Goal: Information Seeking & Learning: Check status

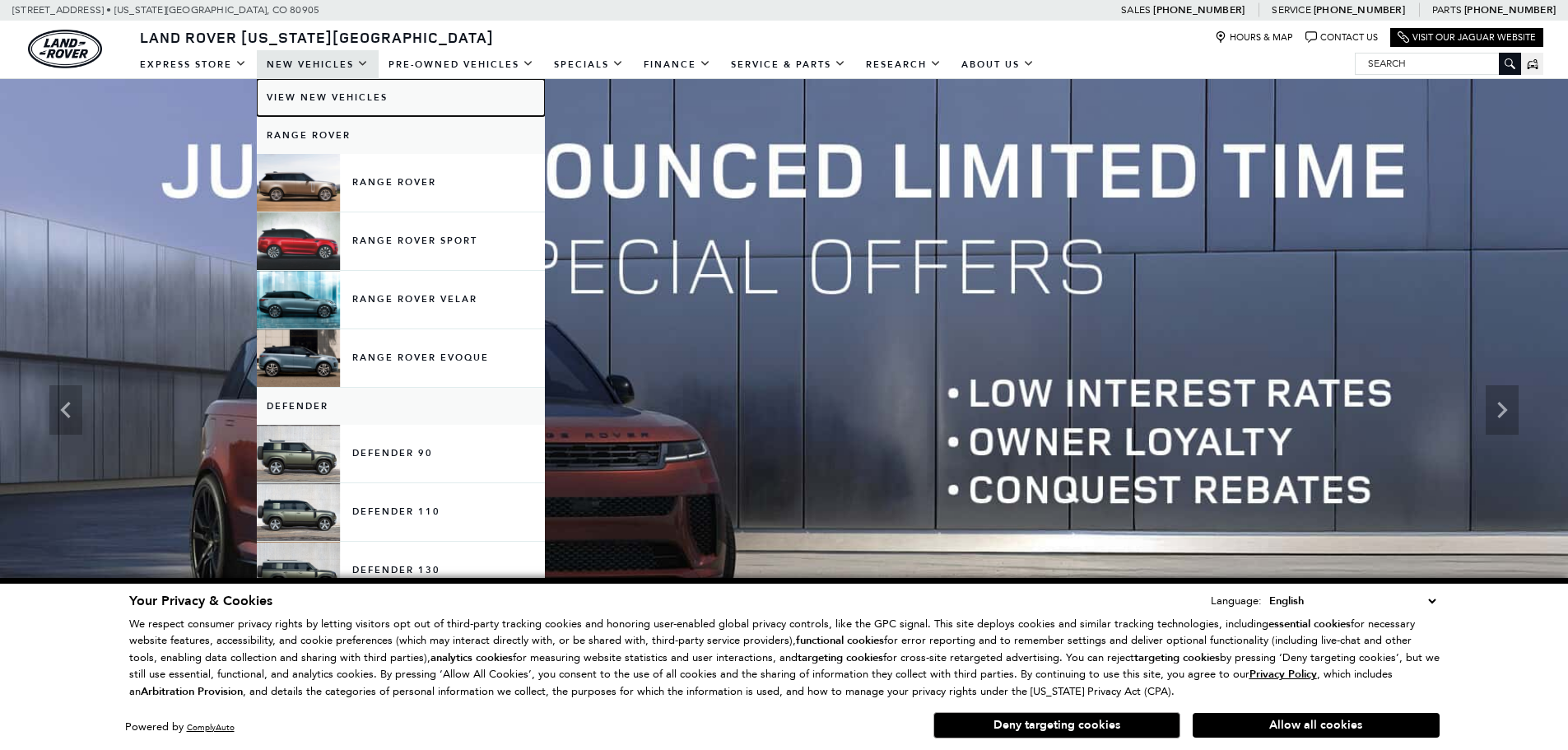
click at [323, 97] on link "View New Vehicles" at bounding box center [401, 98] width 288 height 37
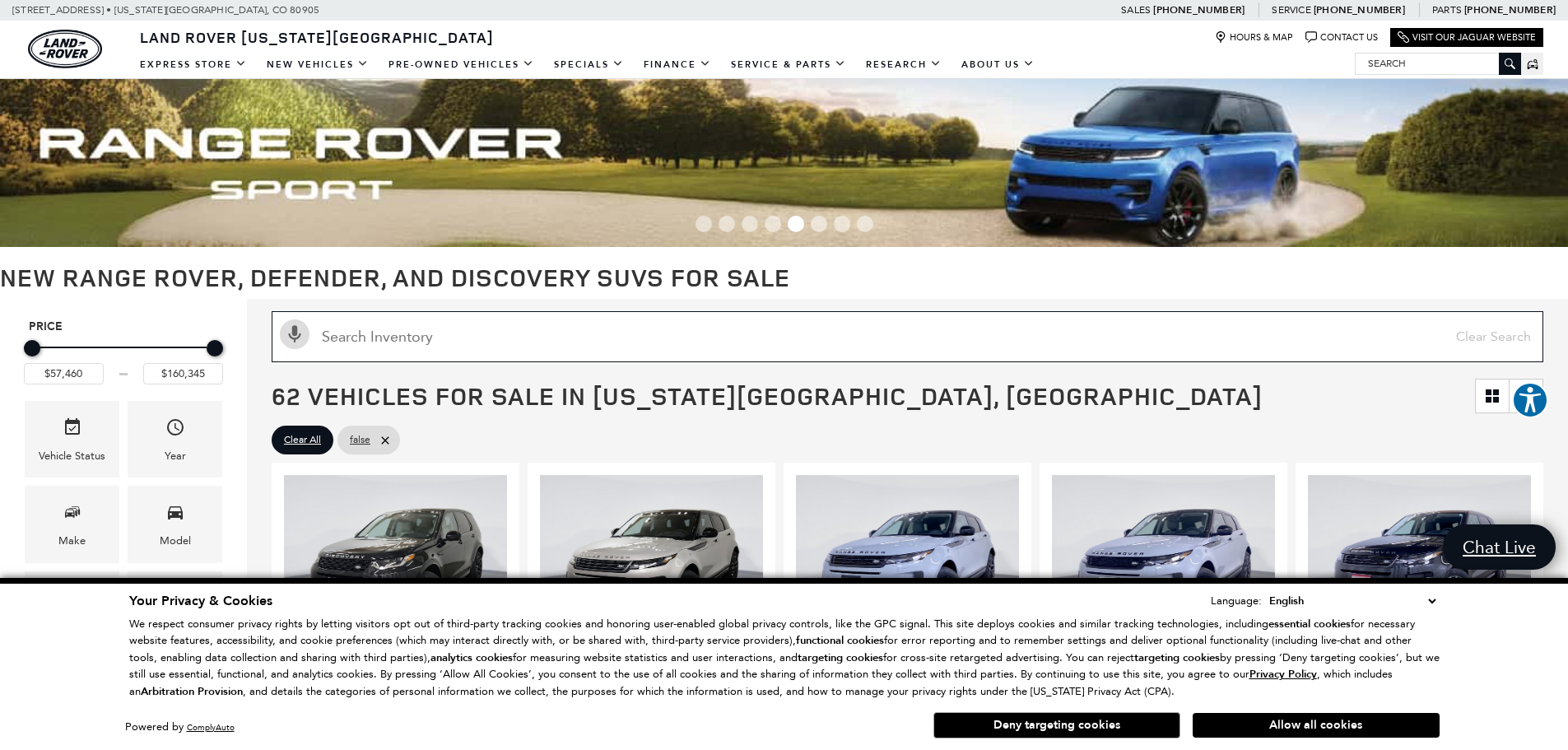
click at [514, 349] on input "Search Inventory" at bounding box center [907, 336] width 1272 height 51
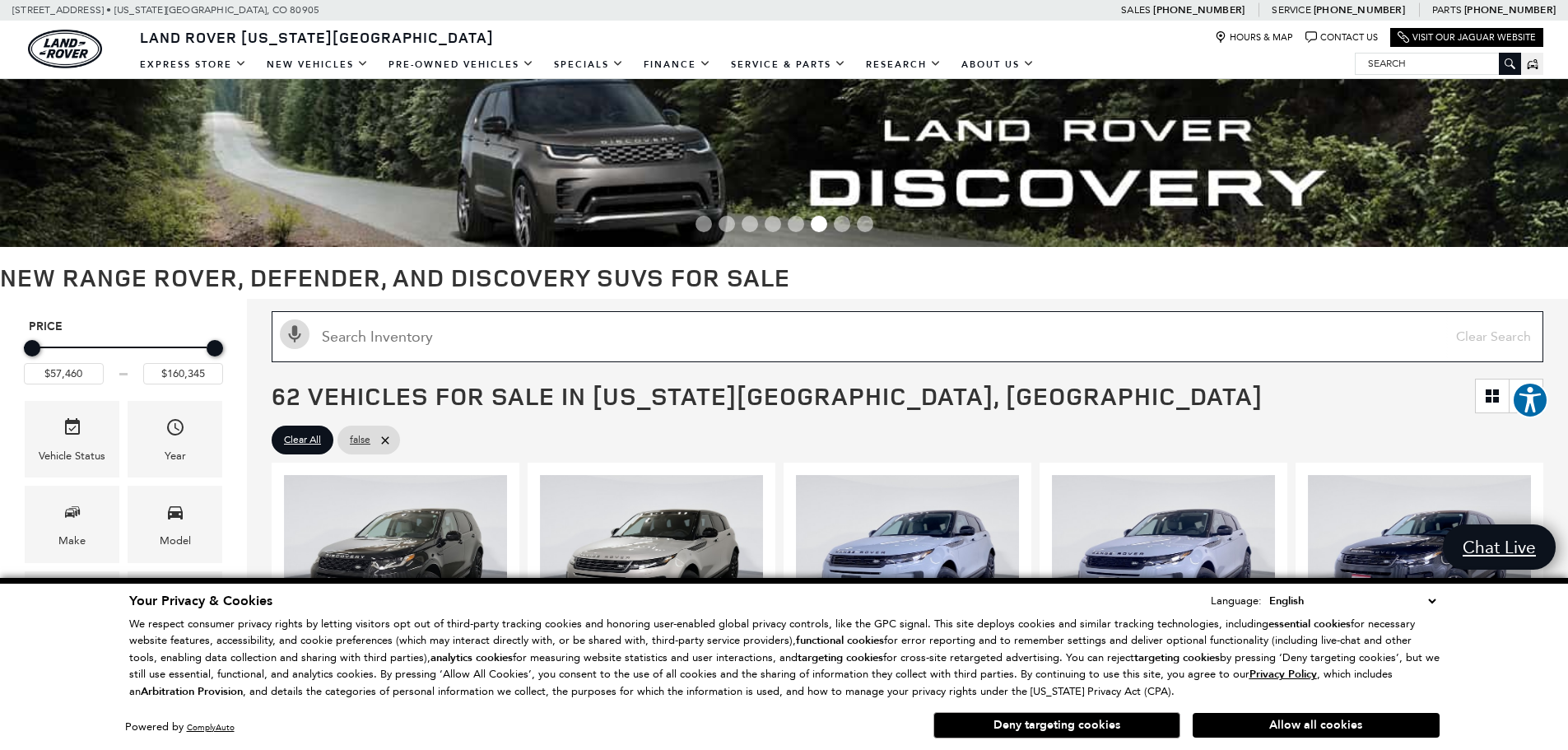
paste input "[US_VEHICLE_IDENTIFICATION_NUMBER]"
type input "[US_VEHICLE_IDENTIFICATION_NUMBER]"
type input "$77,925"
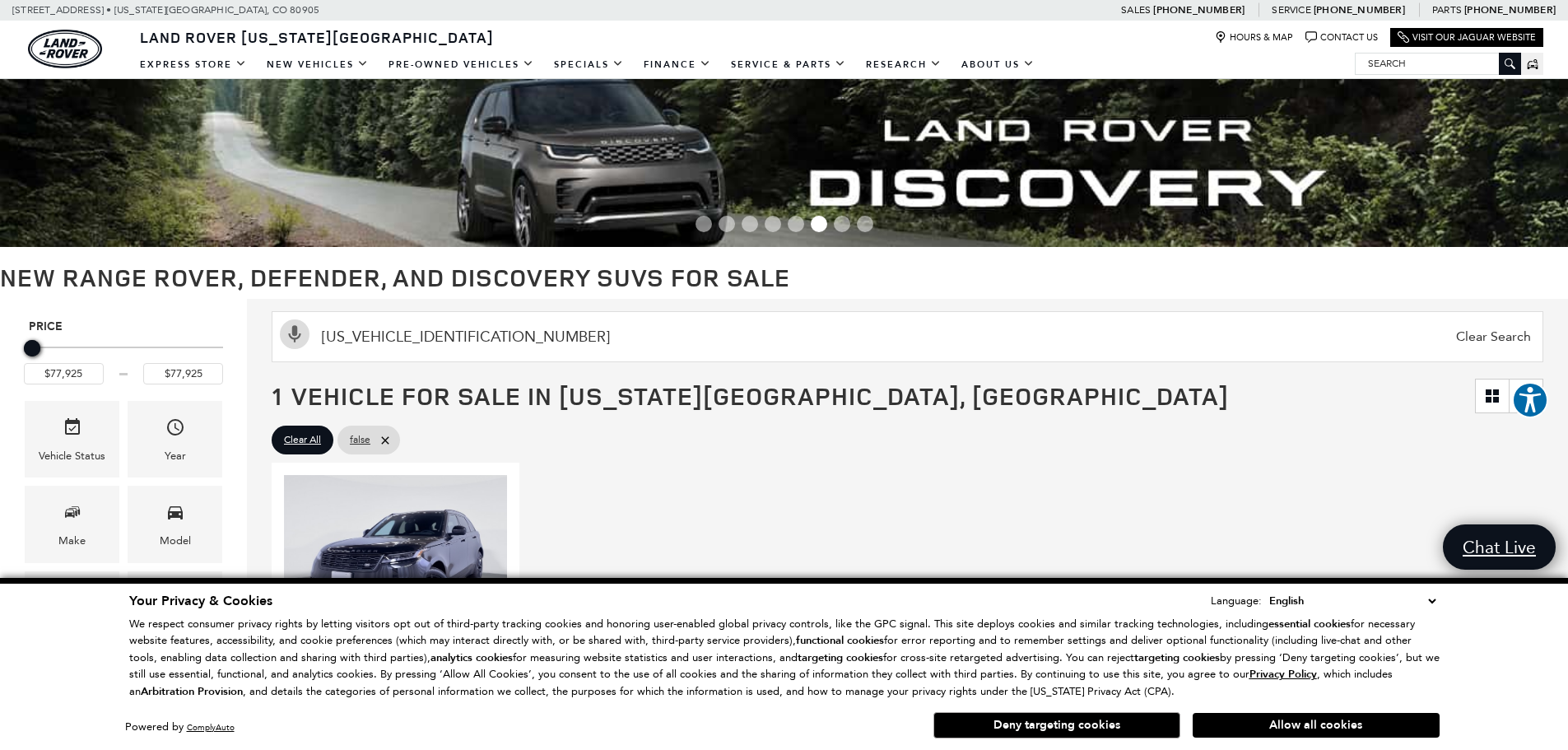
click at [1429, 607] on select "English Spanish / Español English / [GEOGRAPHIC_DATA] Korean / 한국어 Vietnamese /…" at bounding box center [1352, 601] width 175 height 18
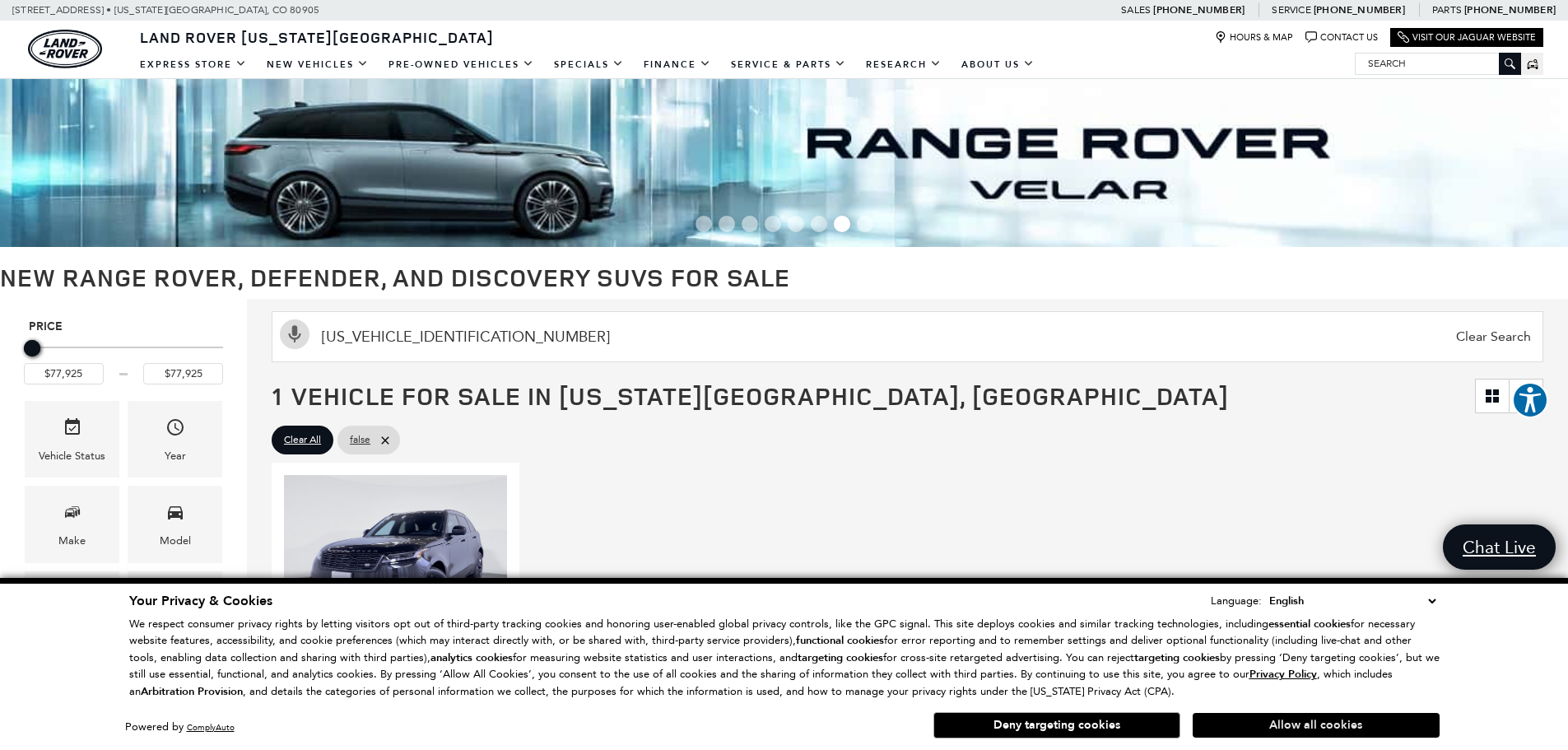
click at [1385, 719] on button "Allow all cookies" at bounding box center [1317, 726] width 247 height 25
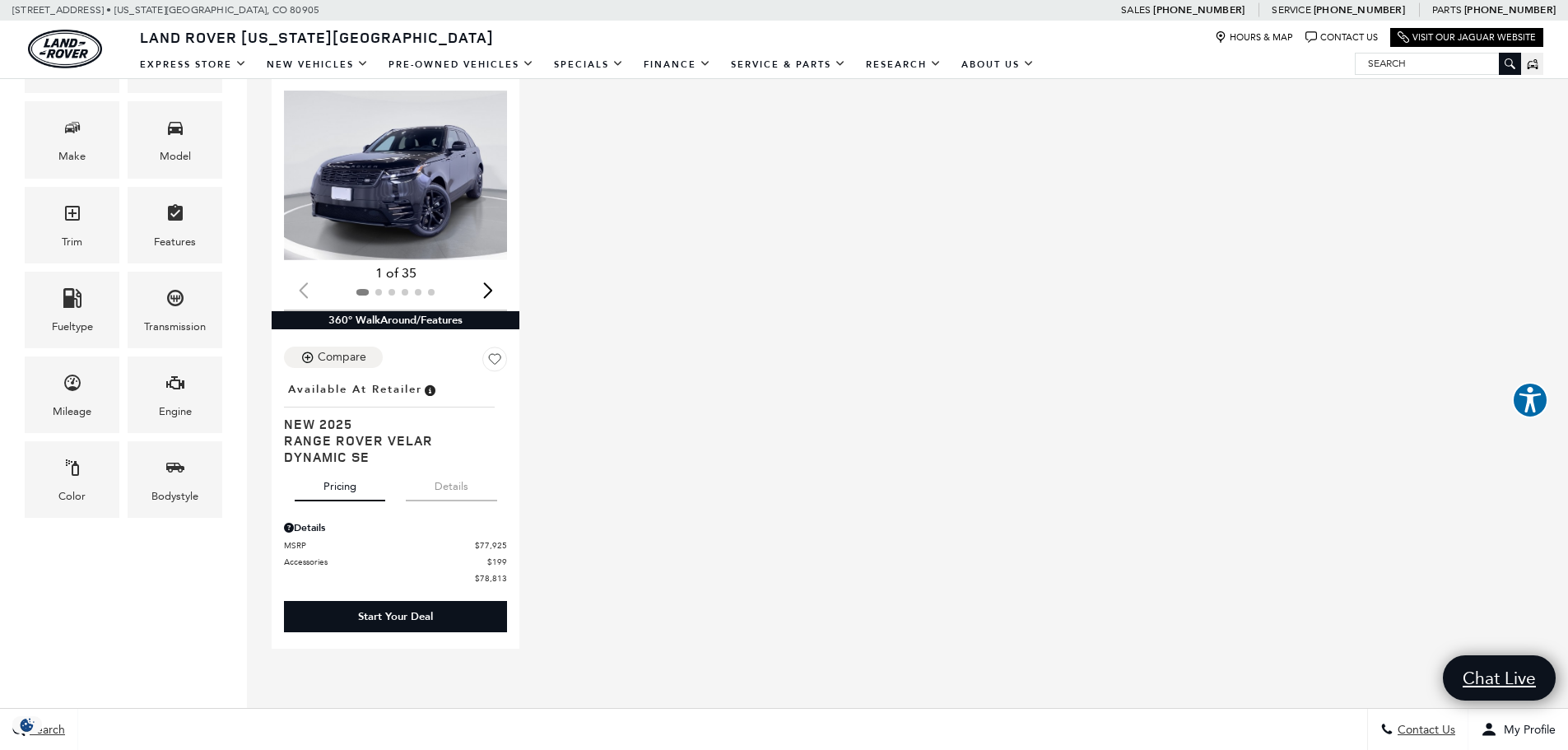
scroll to position [411, 0]
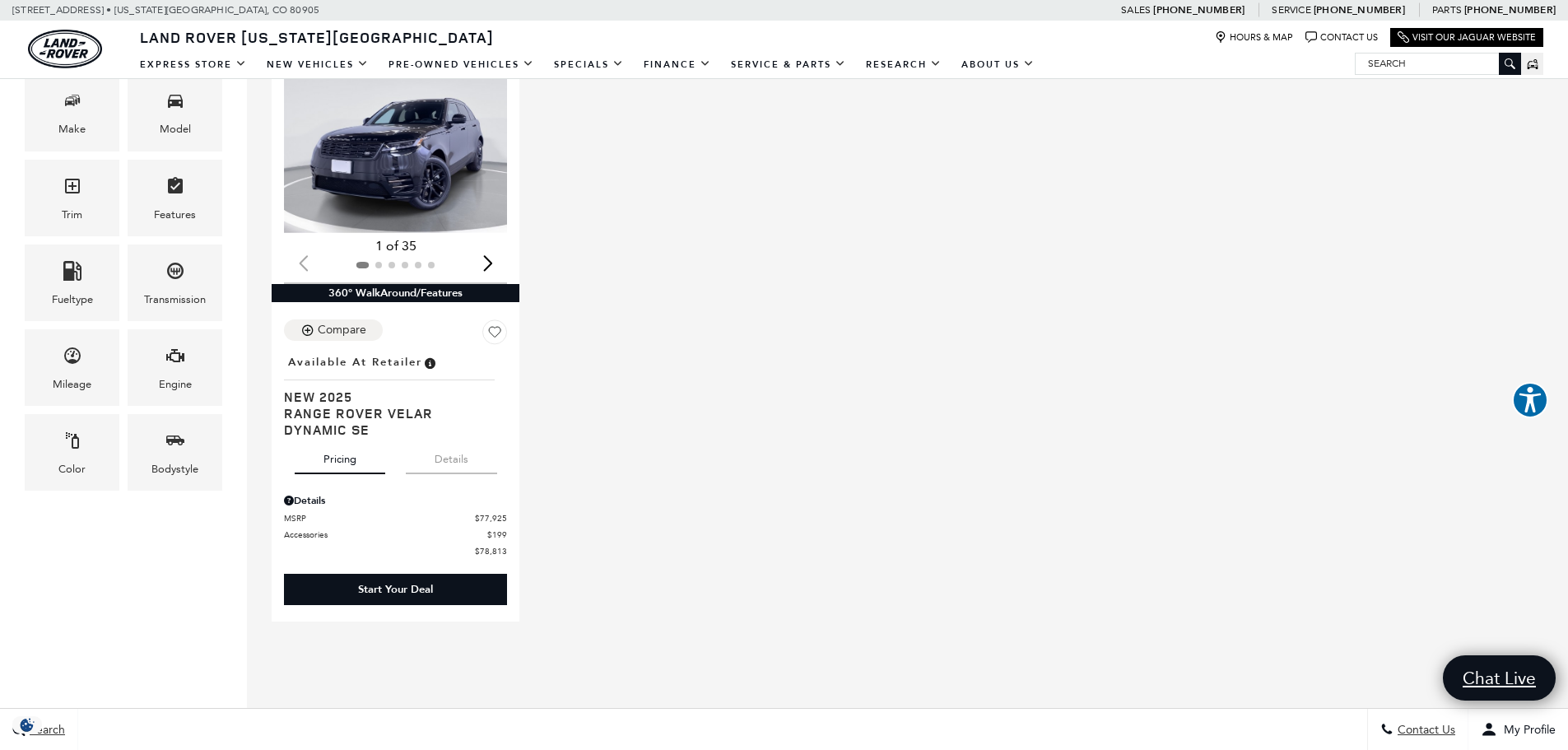
click at [762, 577] on div "Loading... (35) View All Photos 1 of 35 360° WalkAround/Features Compare Locati…" at bounding box center [907, 336] width 1280 height 579
click at [453, 458] on button "Details" at bounding box center [451, 456] width 92 height 36
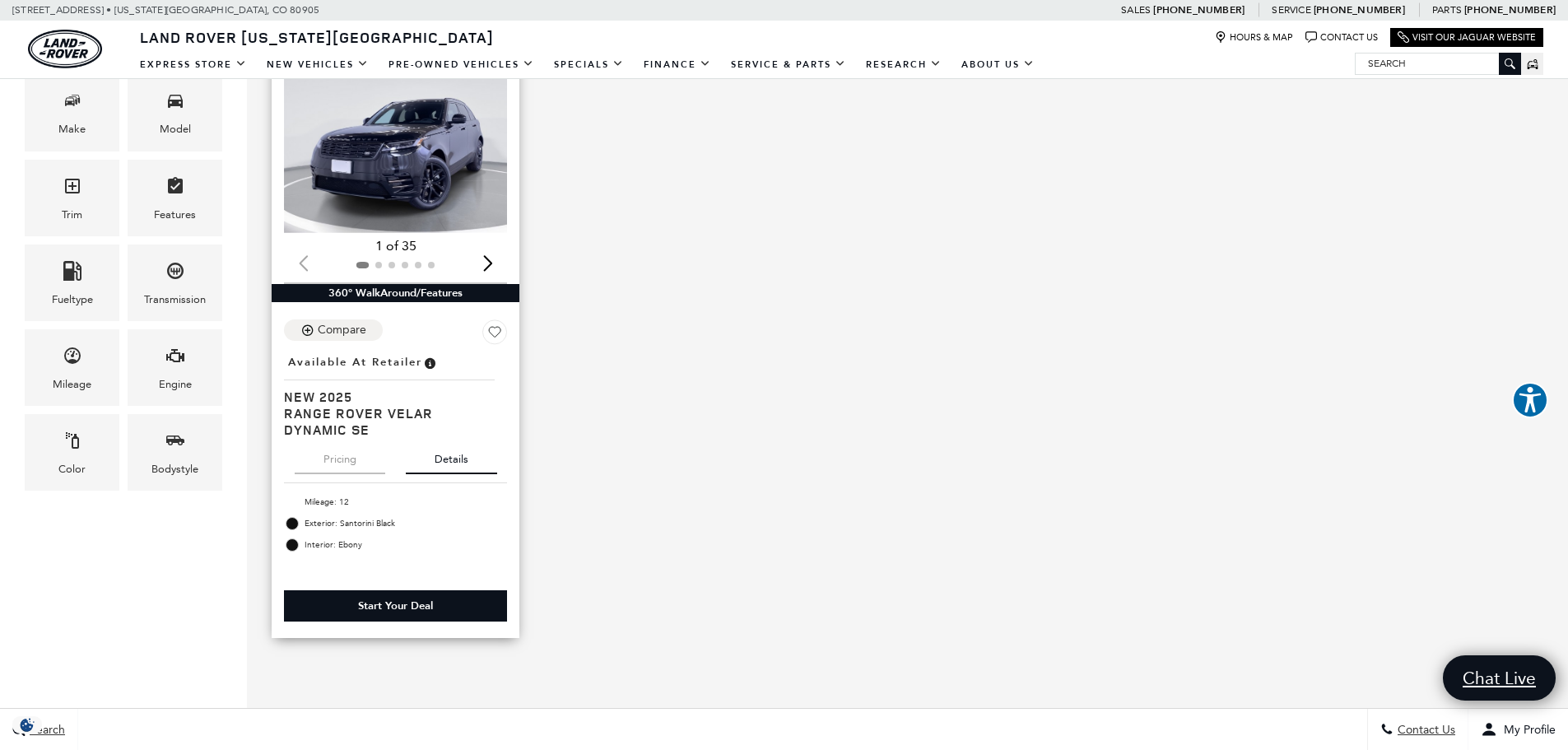
click at [312, 454] on button "Pricing" at bounding box center [339, 456] width 91 height 36
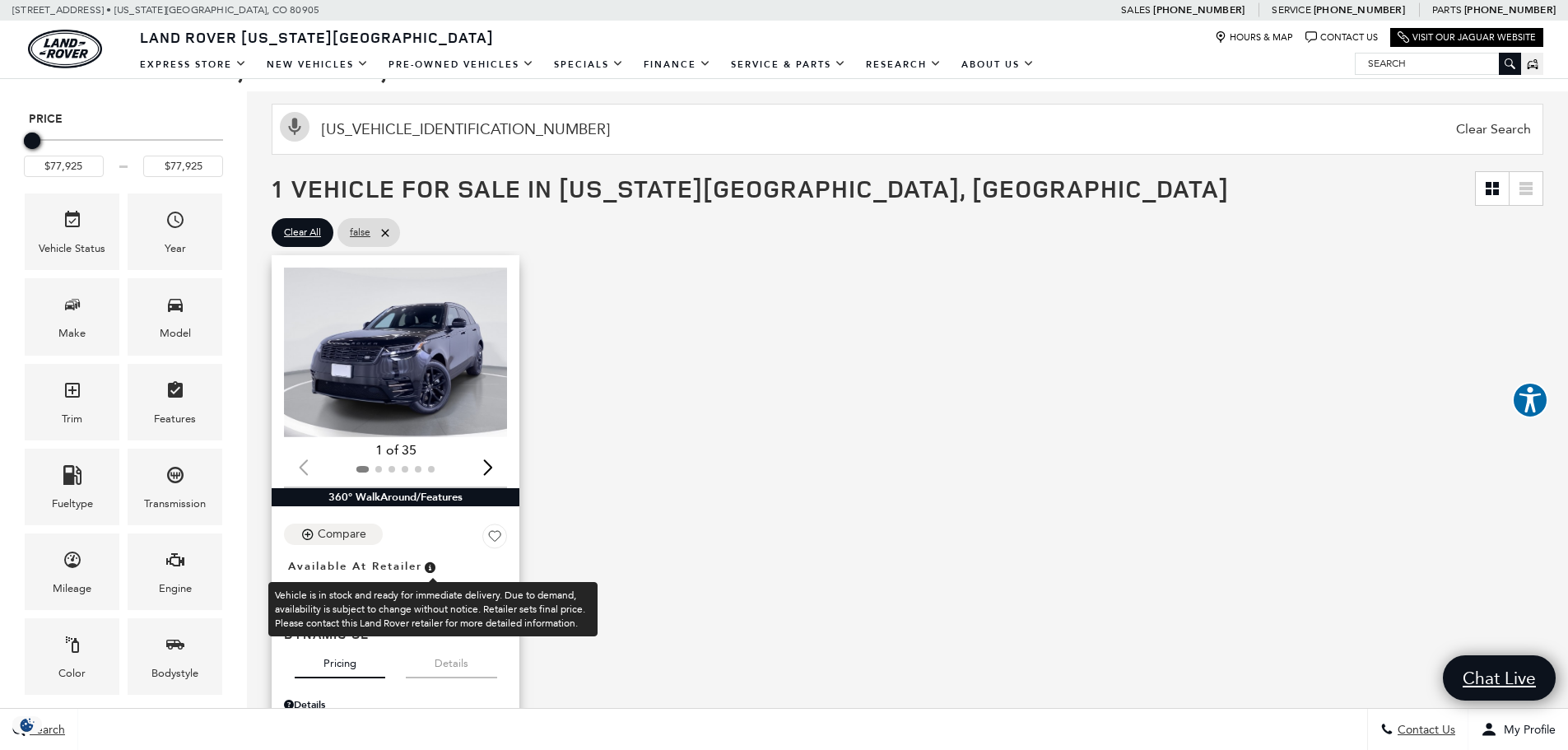
scroll to position [165, 0]
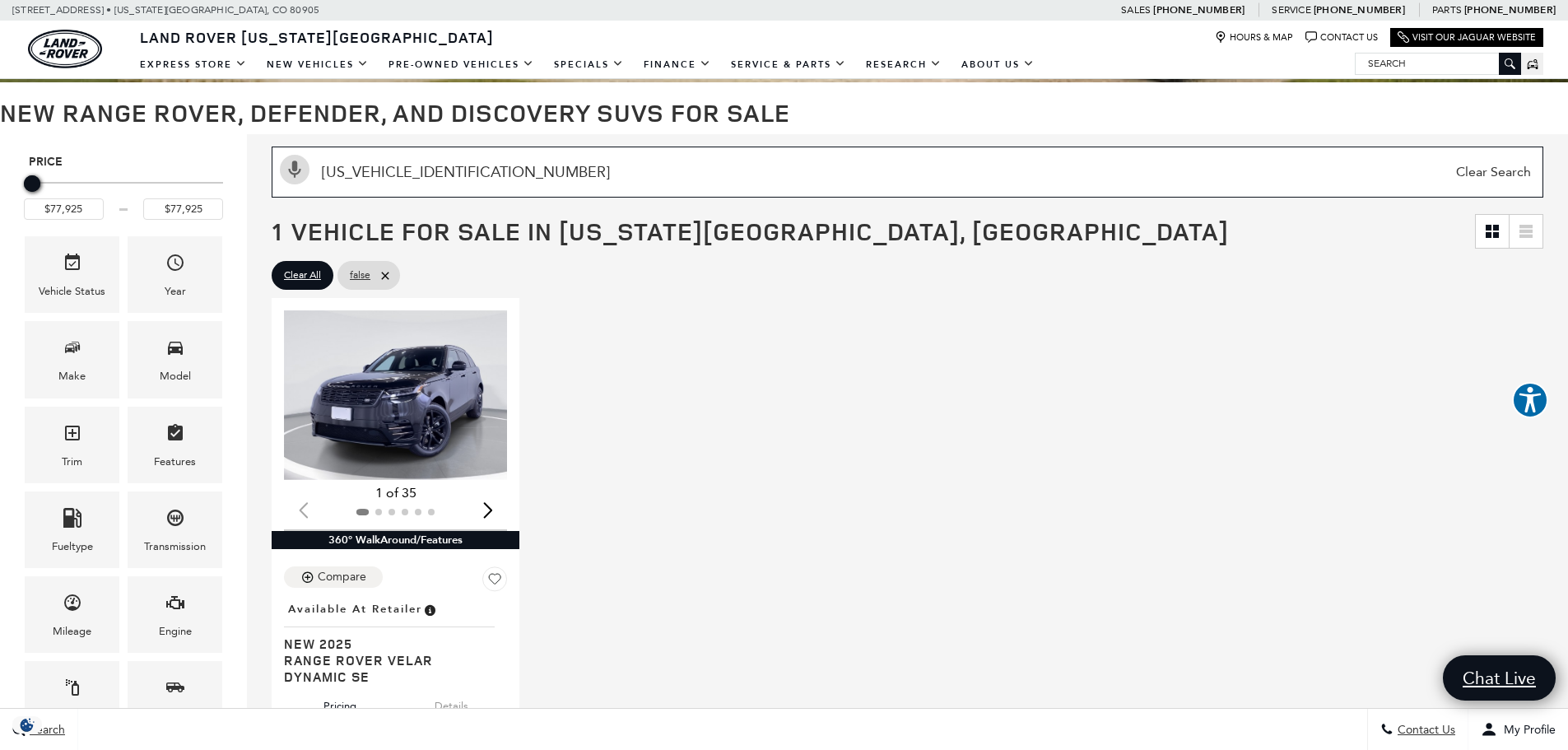
drag, startPoint x: 492, startPoint y: 179, endPoint x: 147, endPoint y: 196, distance: 345.4
paste input "[US_VEHICLE_IDENTIFICATION_NUMBER]"
type input "[US_VEHICLE_IDENTIFICATION_NUMBER]"
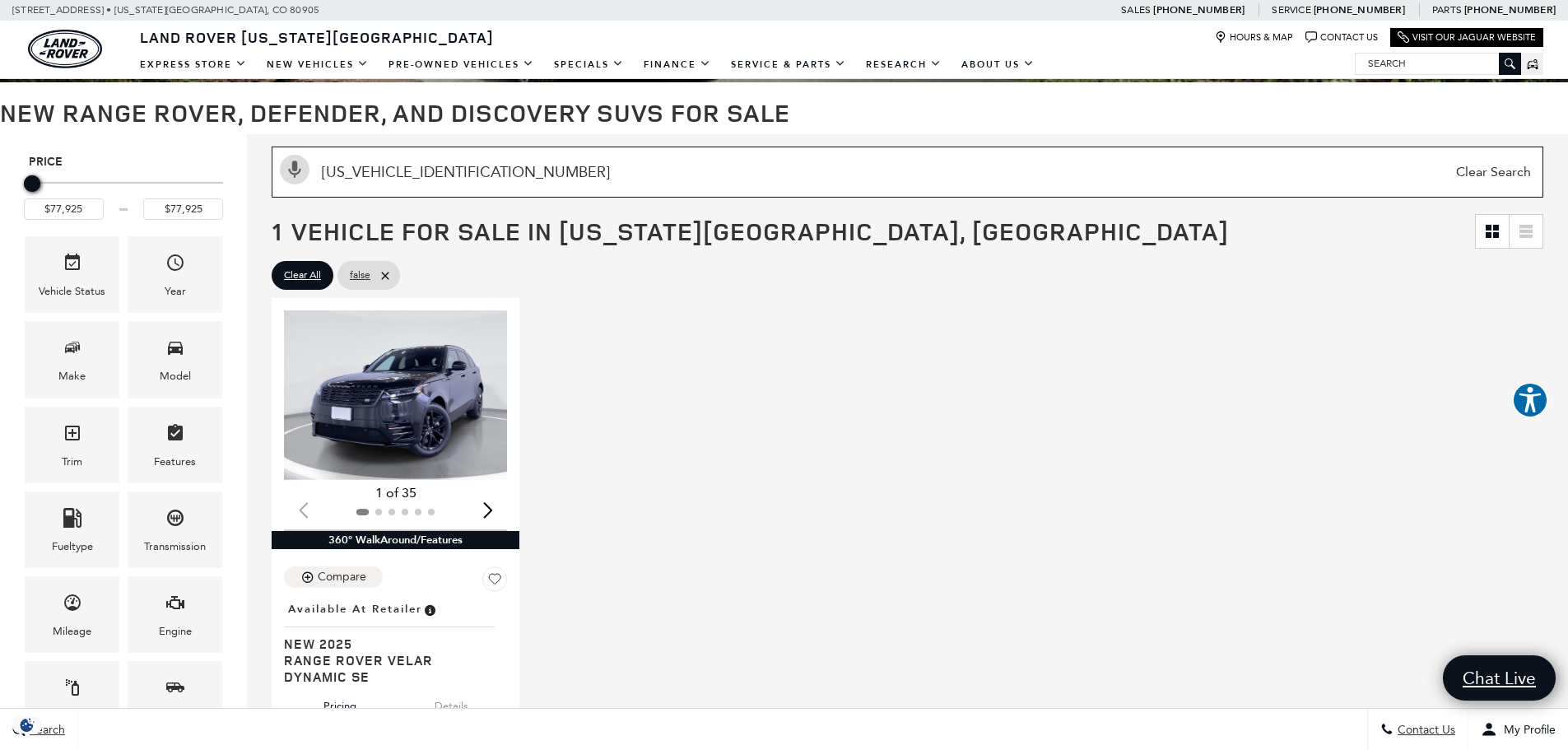
type input "$83,828"
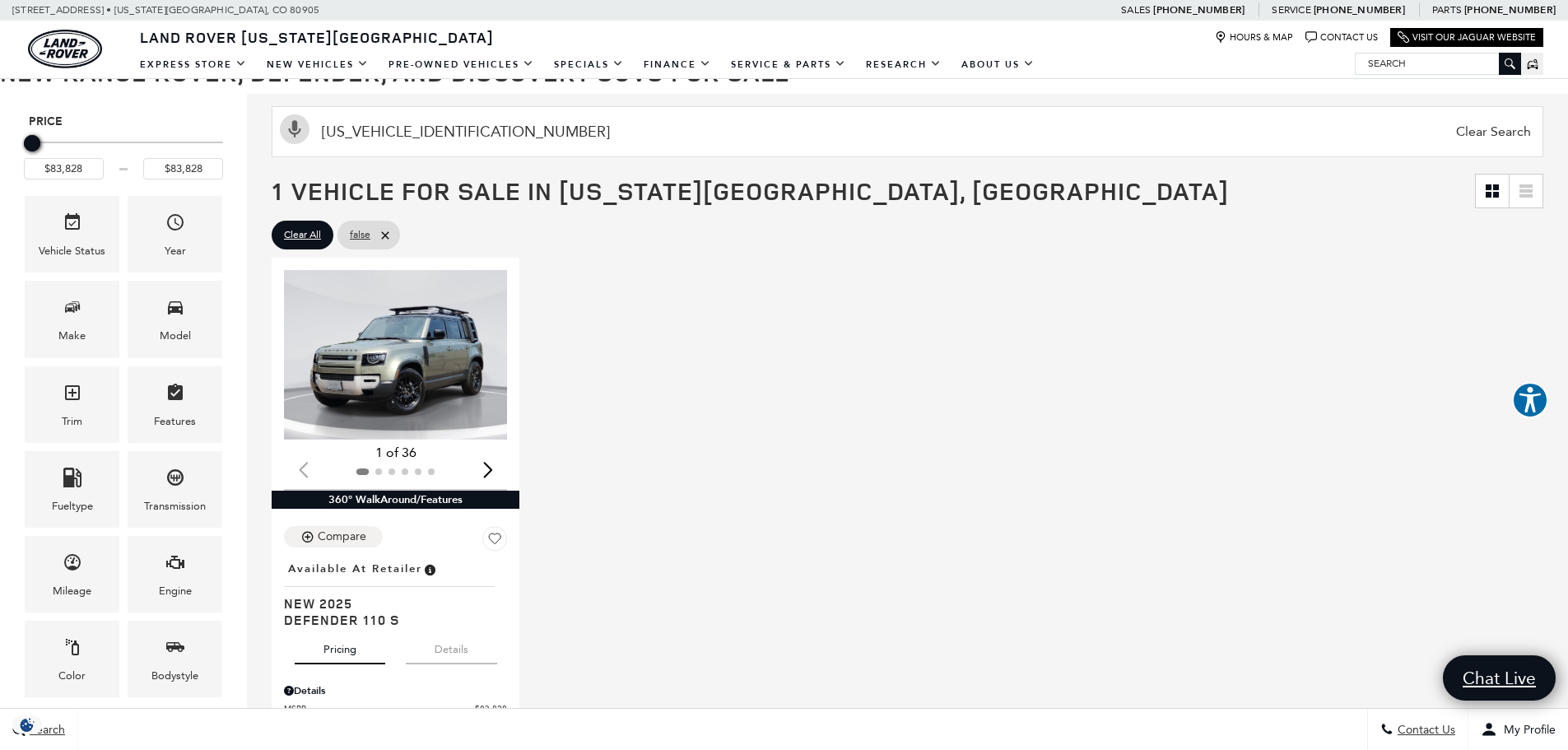
scroll to position [165, 0]
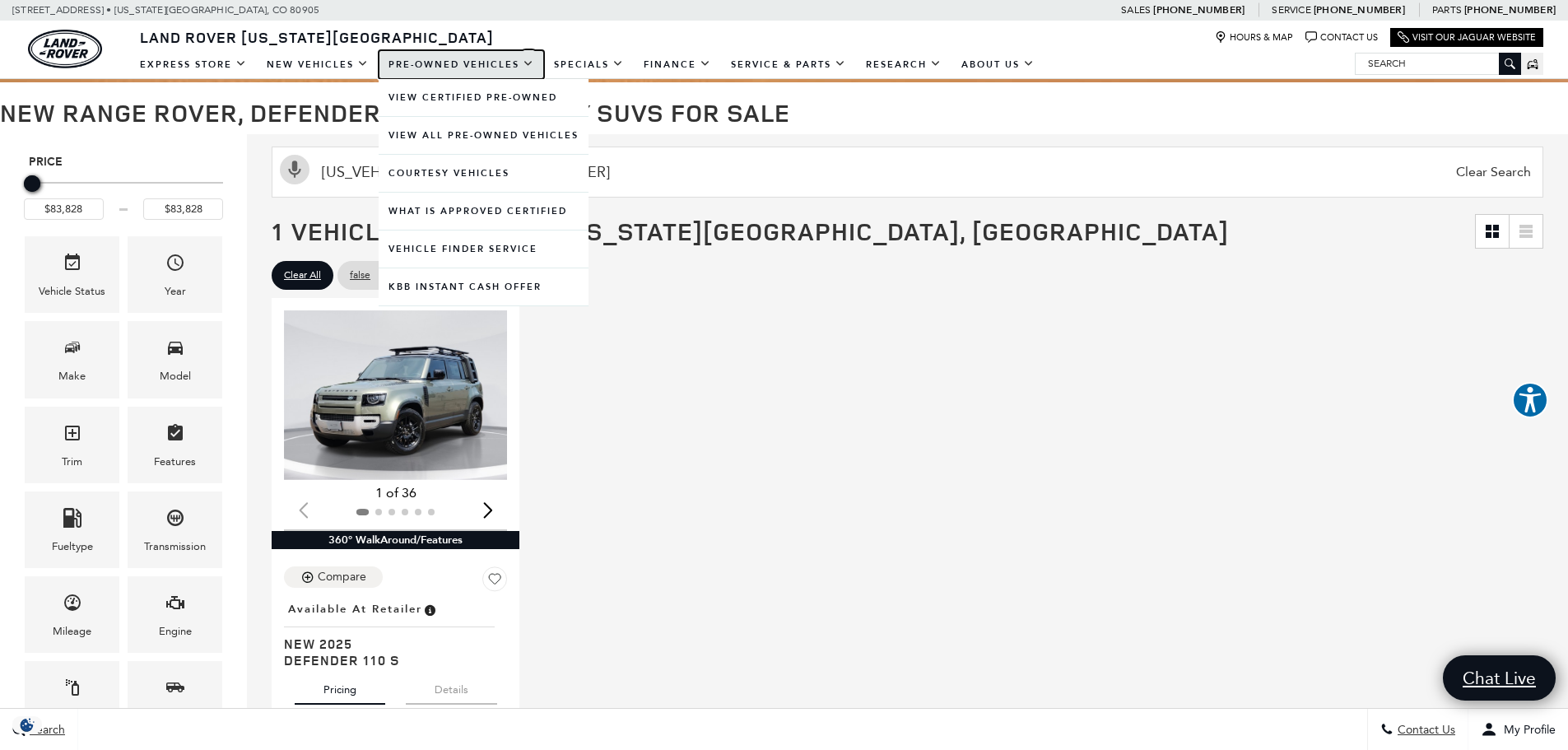
click at [421, 66] on link "Pre-Owned Vehicles" at bounding box center [461, 65] width 165 height 29
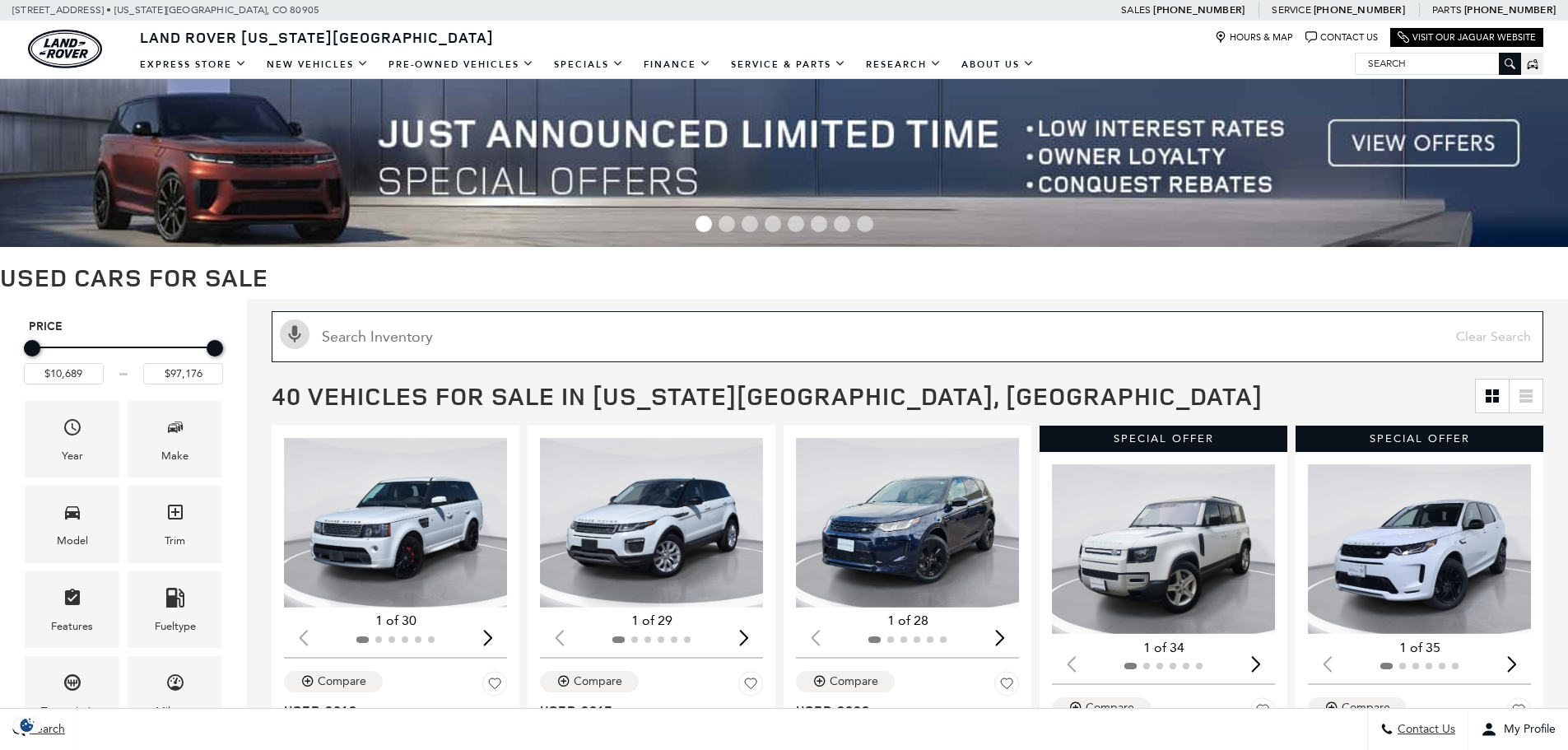
click at [420, 352] on input "text" at bounding box center [907, 336] width 1272 height 51
paste input "[US_VEHICLE_IDENTIFICATION_NUMBER]"
type input "[US_VEHICLE_IDENTIFICATION_NUMBER]"
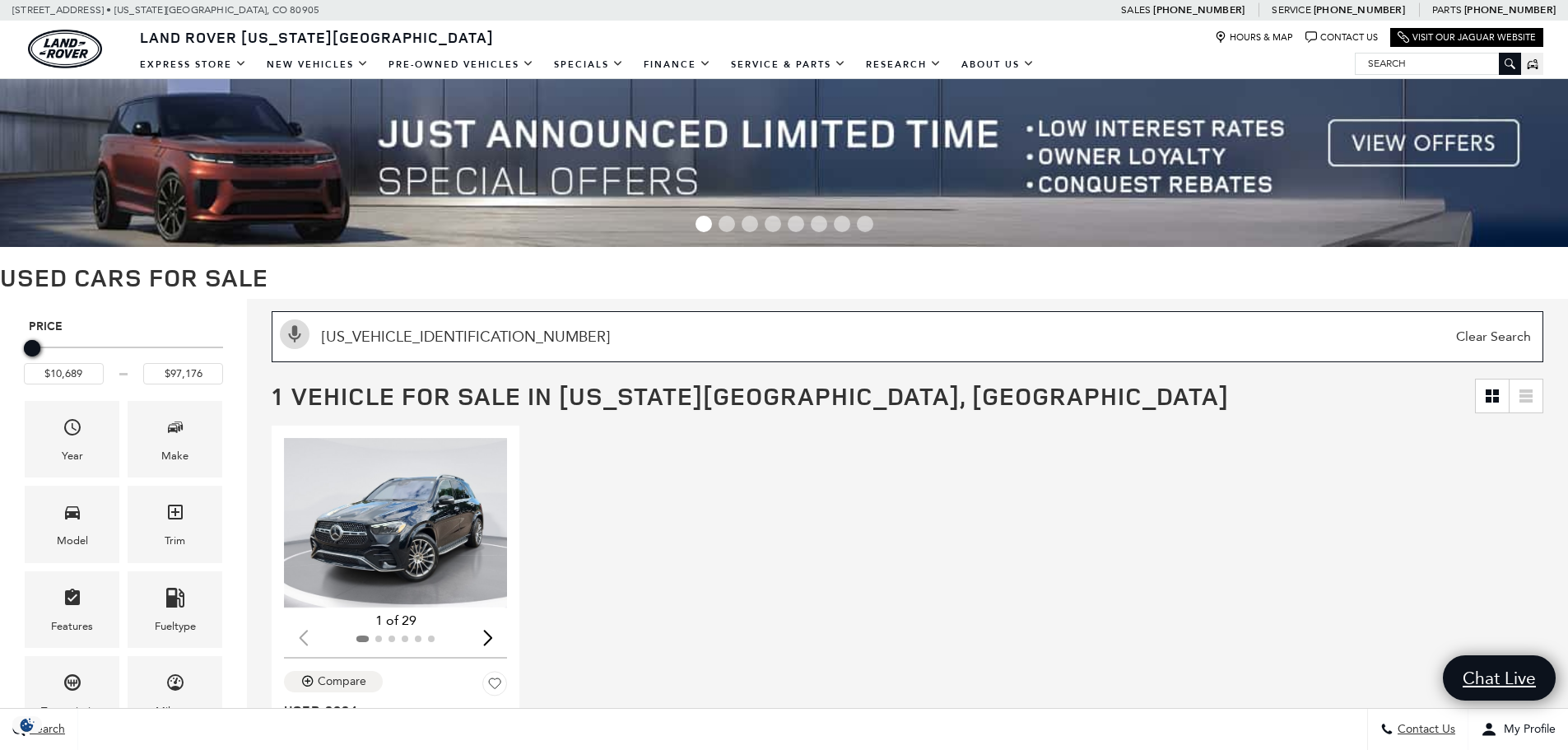
type input "$65,629"
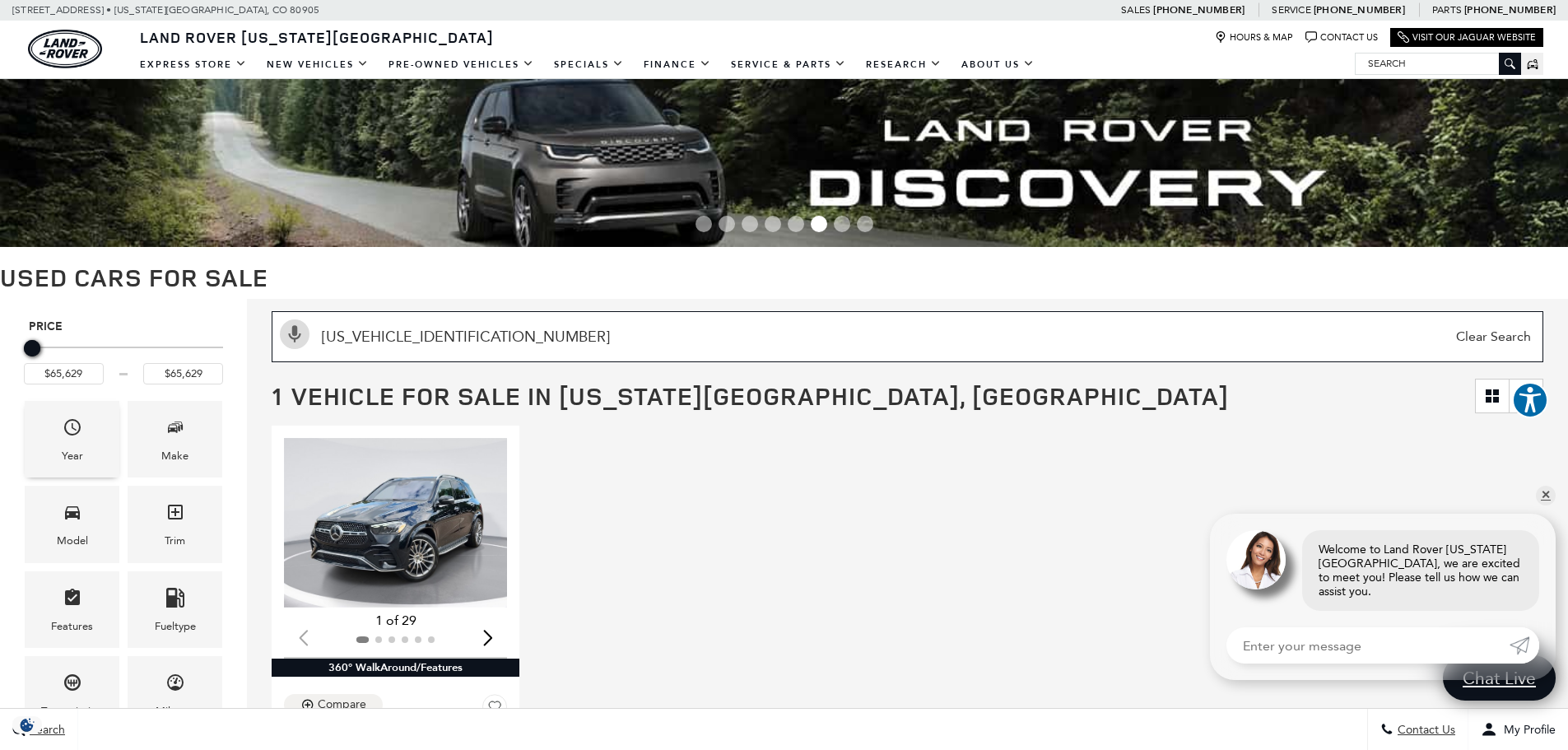
drag, startPoint x: 500, startPoint y: 327, endPoint x: 76, endPoint y: 417, distance: 433.4
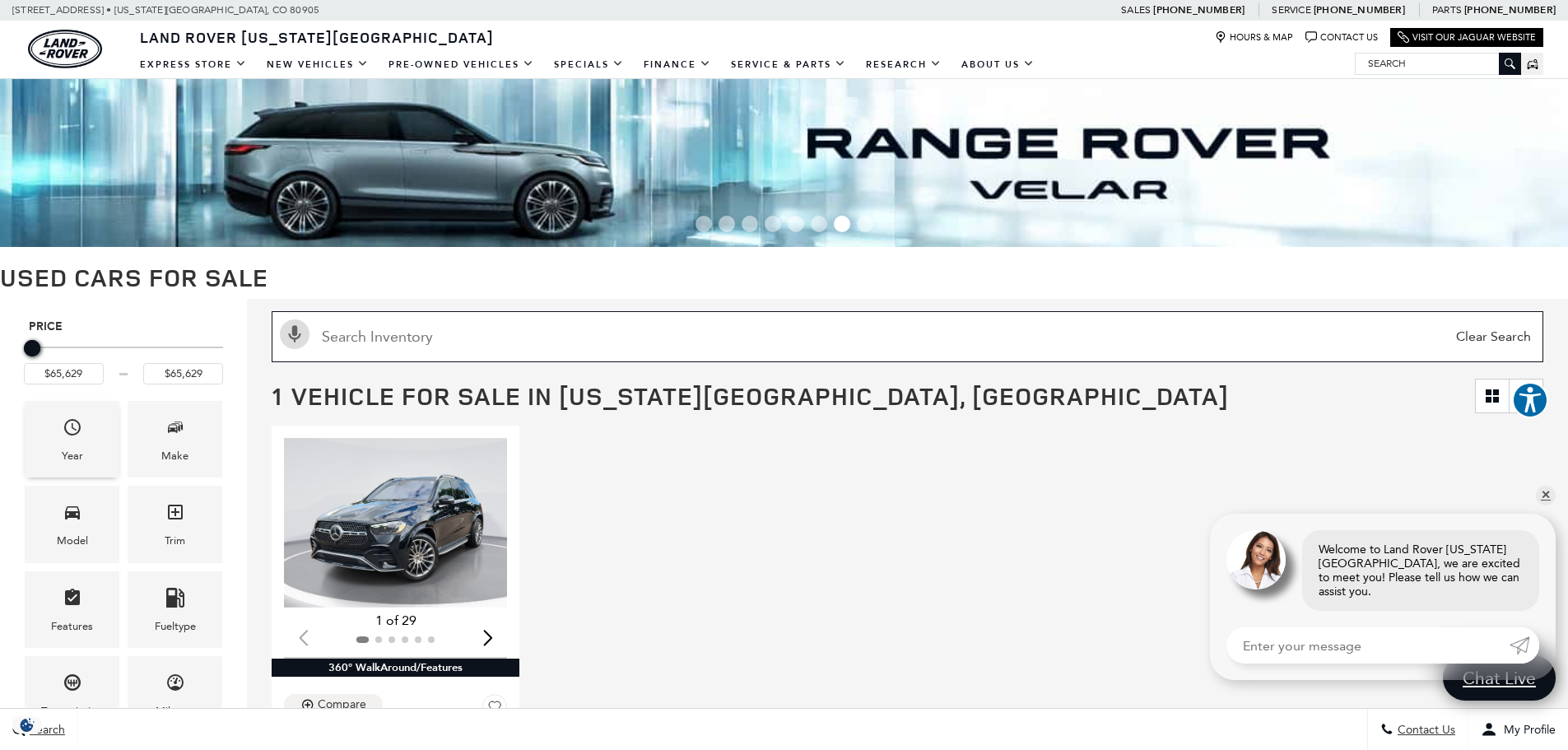
paste input "WVGAV7AX6GW607548"
type input "WVGAV7AX6GW607548"
type input "$10,689"
type input "$97,176"
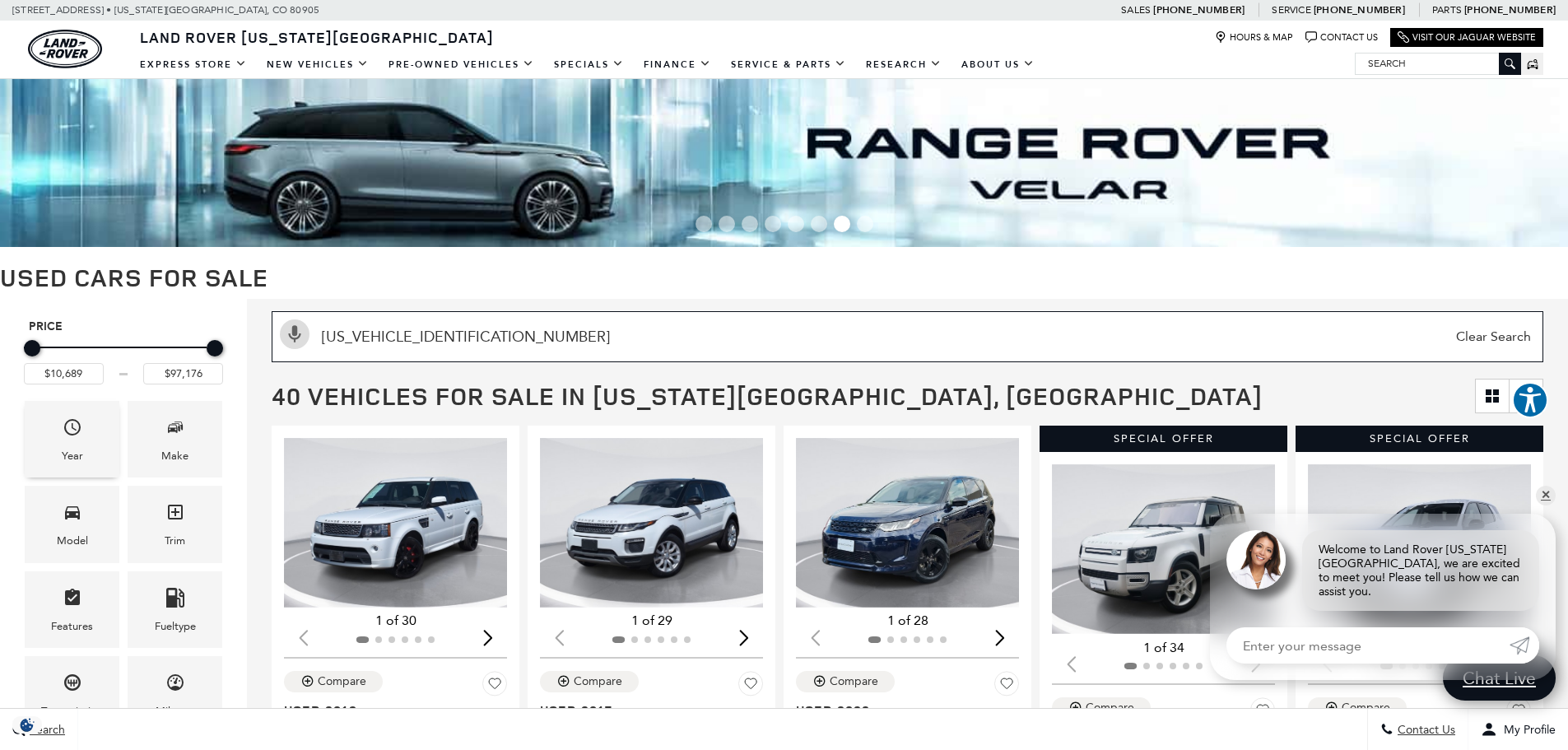
type input "$11,549"
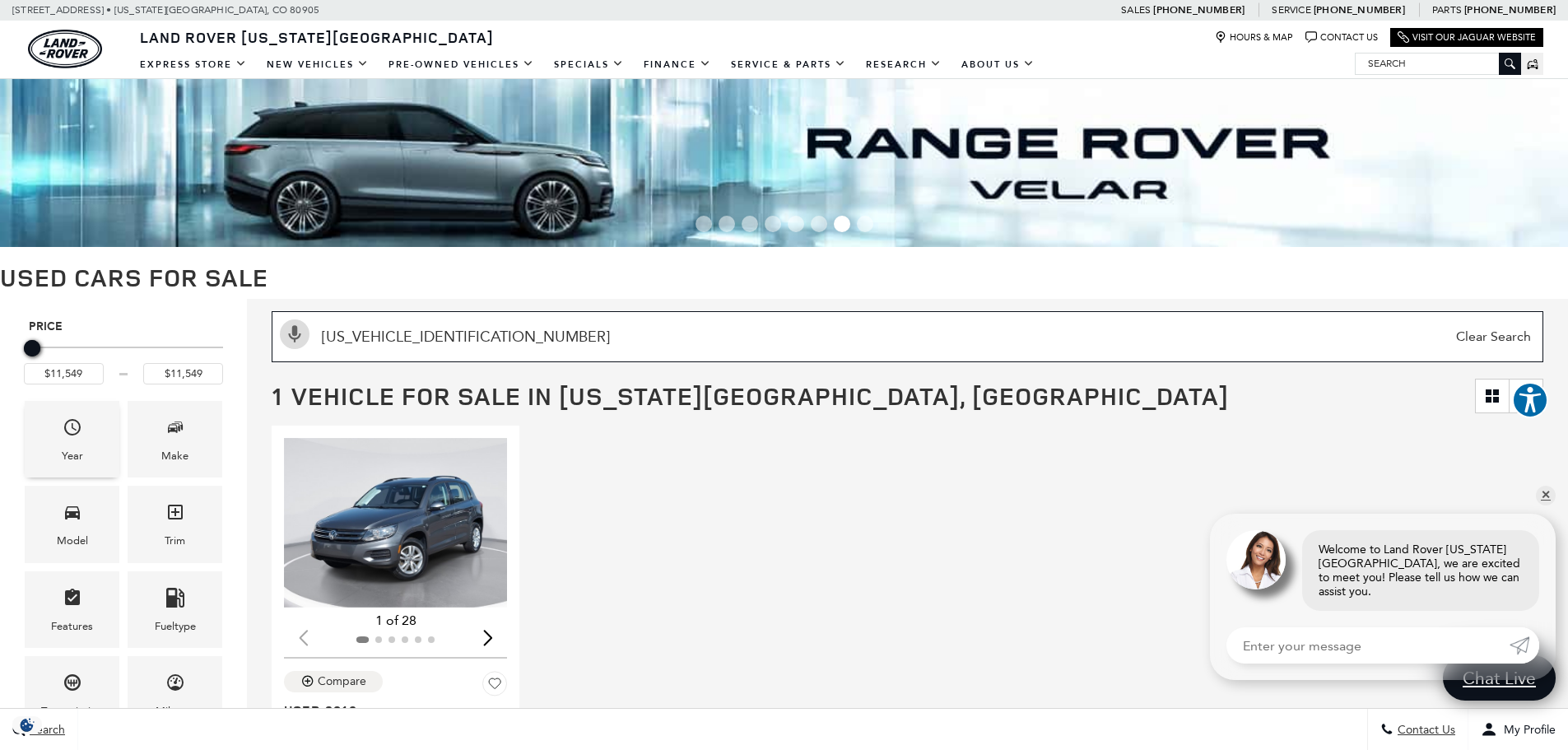
type input "WVGAV7AX6GW607548"
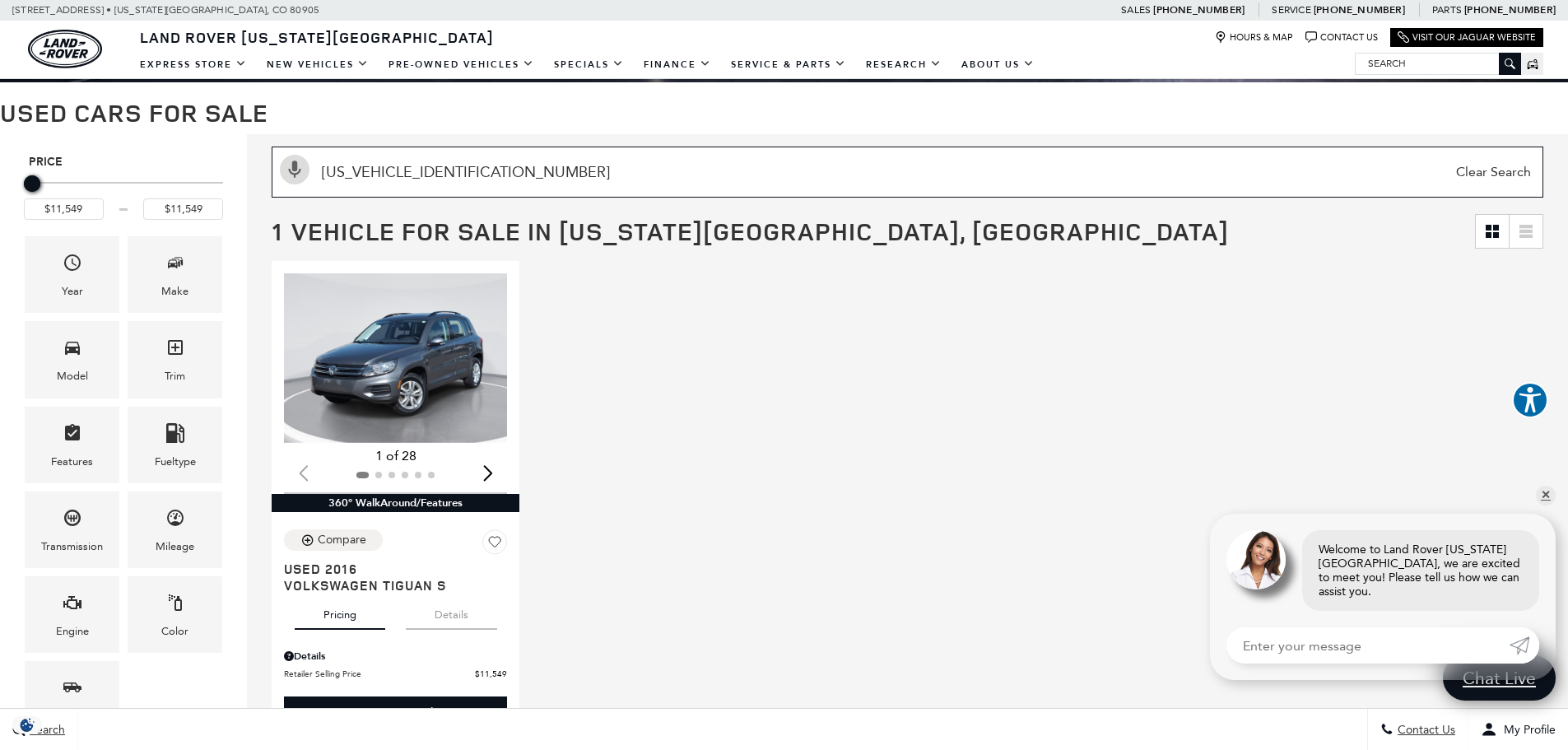
scroll to position [247, 0]
